Goal: Transaction & Acquisition: Purchase product/service

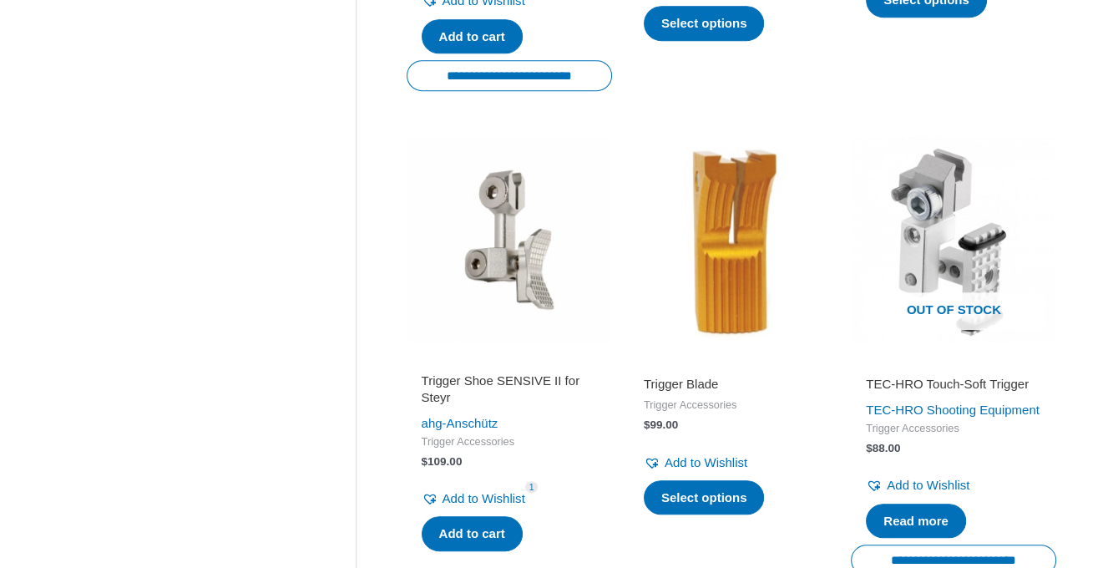
scroll to position [795, 0]
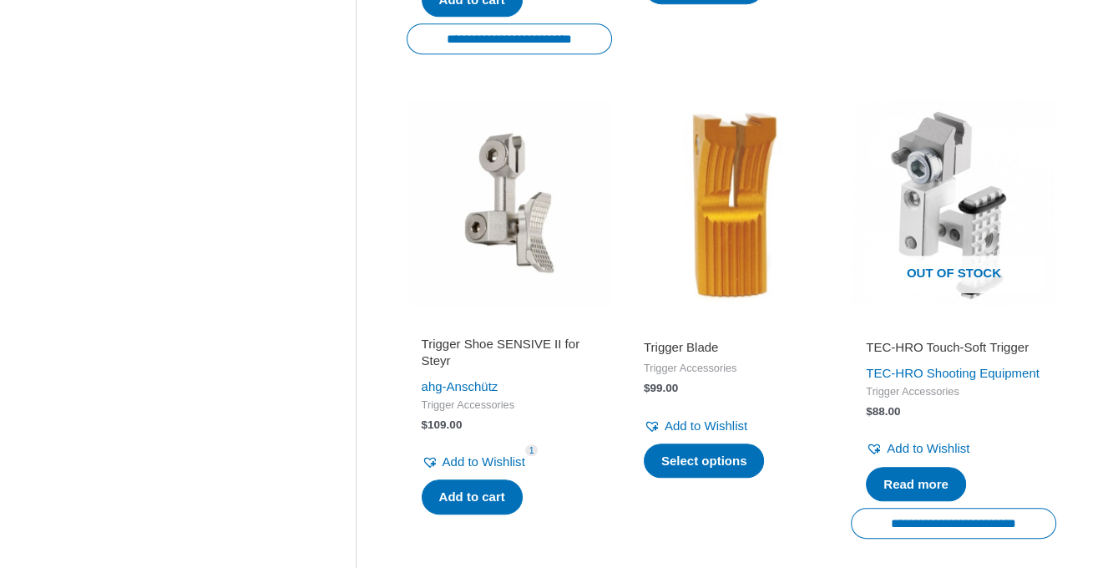
click at [670, 350] on h2 "Trigger Blade" at bounding box center [731, 347] width 175 height 17
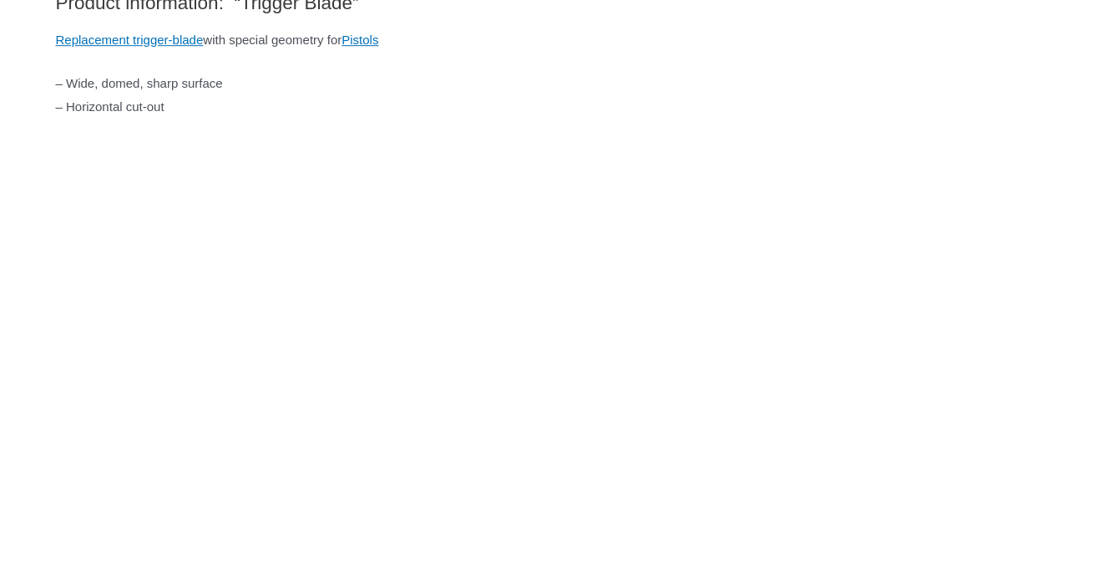
scroll to position [919, 0]
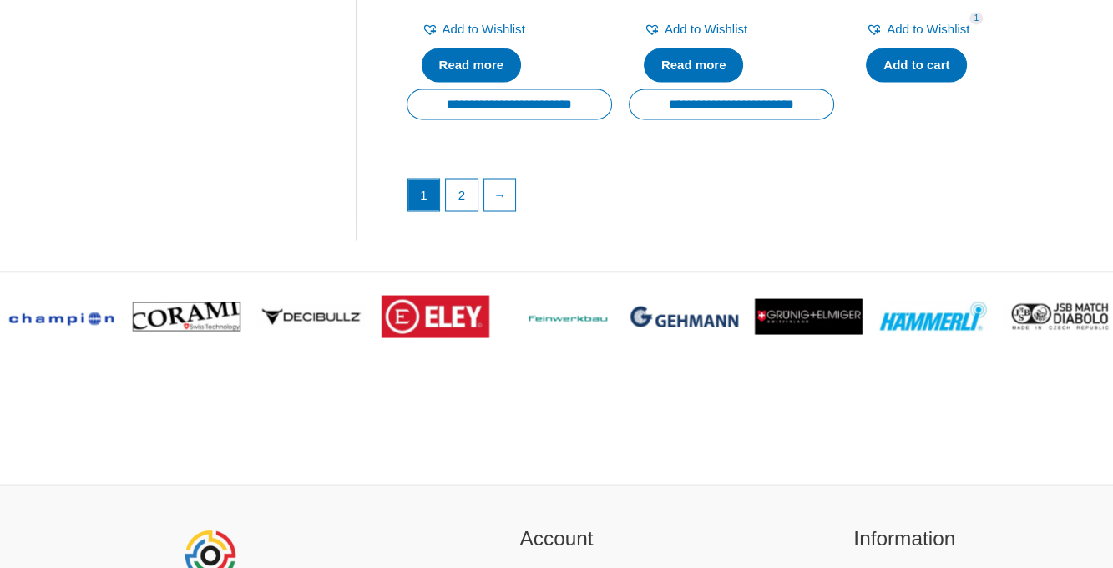
scroll to position [2716, 0]
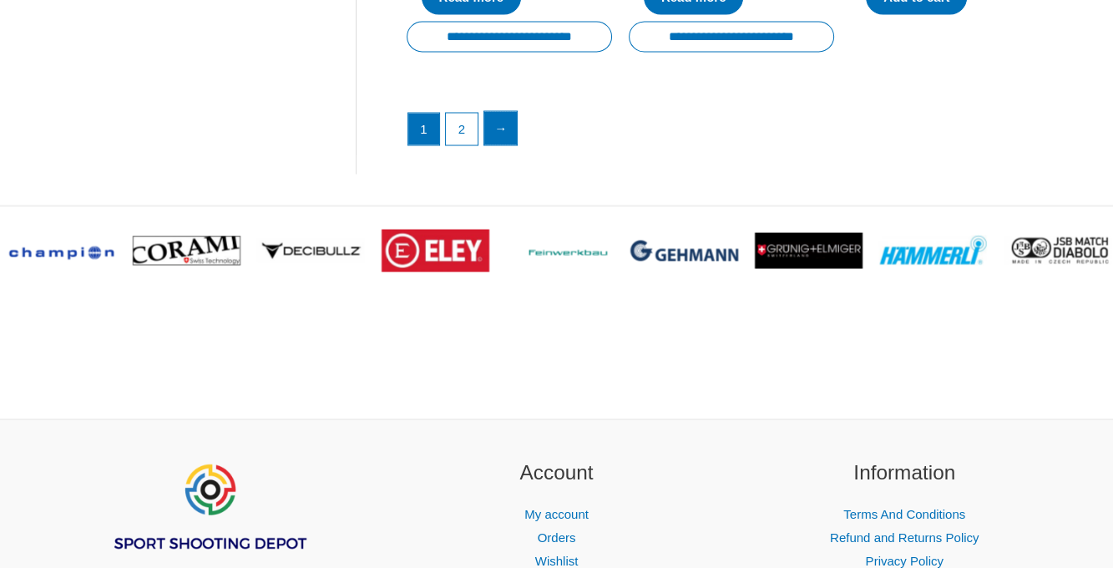
click at [502, 145] on link "→" at bounding box center [500, 127] width 33 height 33
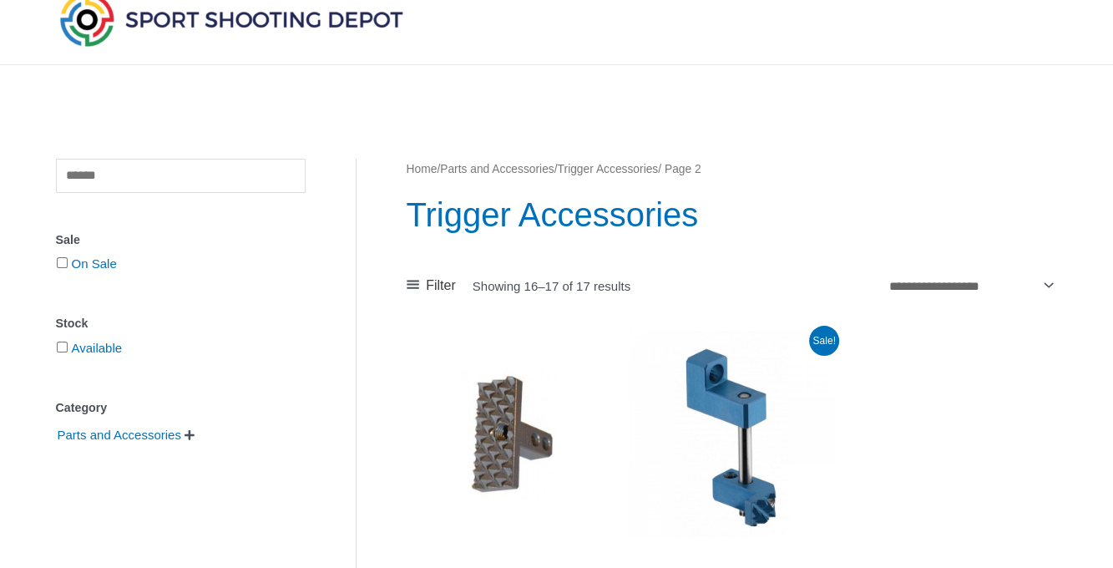
scroll to position [167, 0]
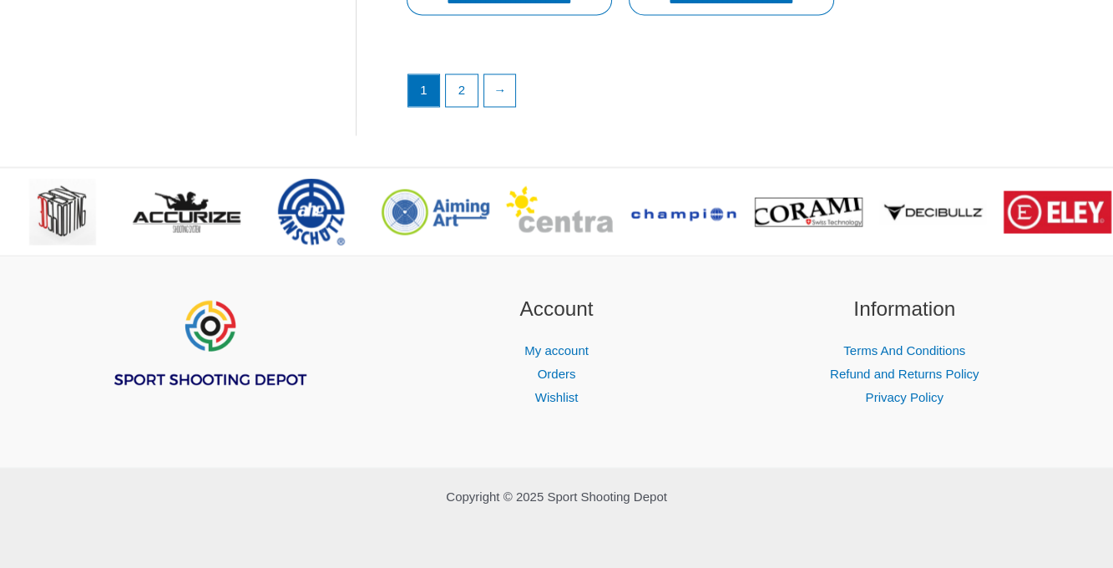
scroll to position [2716, 0]
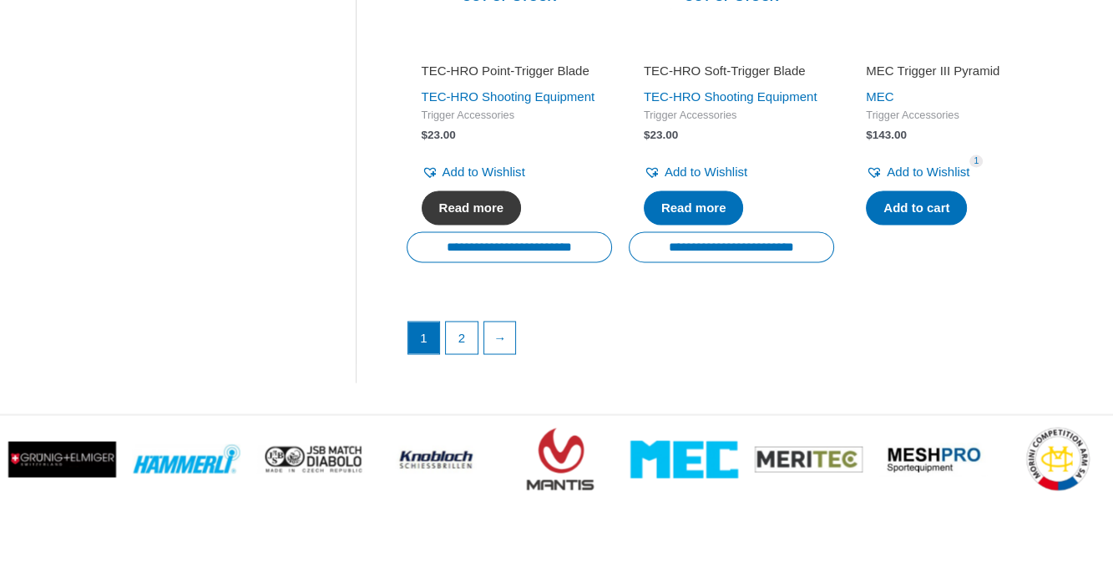
scroll to position [2589, 0]
